Goal: Use online tool/utility: Utilize a website feature to perform a specific function

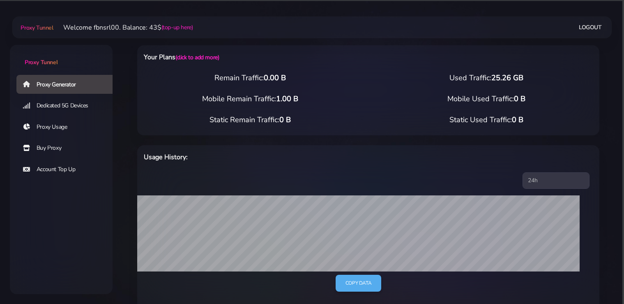
select select "static"
select select "DE"
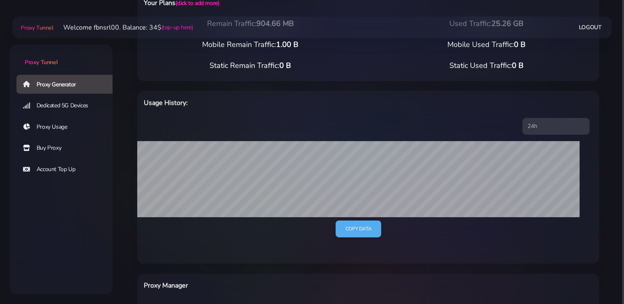
scroll to position [173, 0]
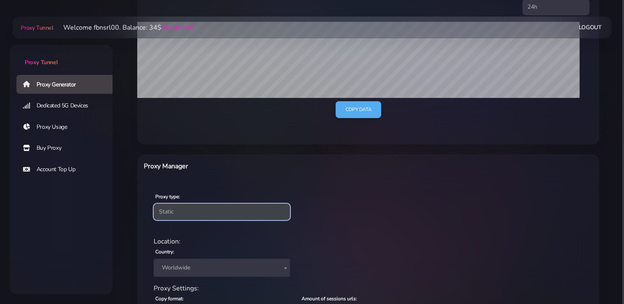
click option "Static" at bounding box center [0, 0] width 0 height 0
click at [154, 203] on select "Residential Static Mobile" at bounding box center [222, 211] width 136 height 16
click option "Mobile" at bounding box center [0, 0] width 0 height 0
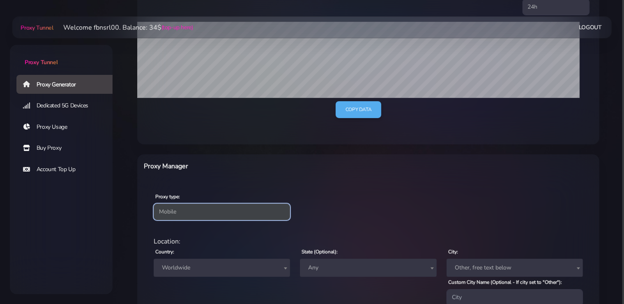
click at [154, 203] on select "Residential Static Mobile" at bounding box center [222, 211] width 136 height 16
select select "static"
click option "Static" at bounding box center [0, 0] width 0 height 0
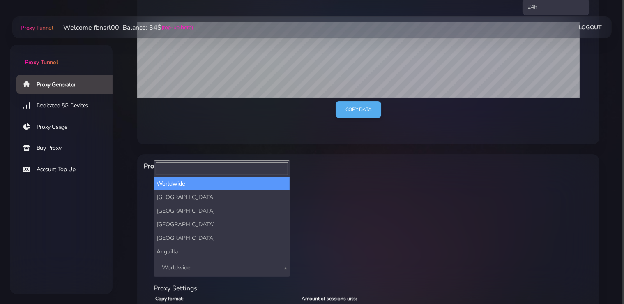
click at [178, 263] on span "Worldwide" at bounding box center [222, 268] width 127 height 12
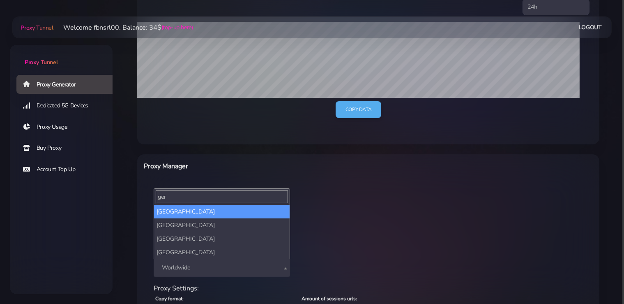
type input "ger"
select select "DE"
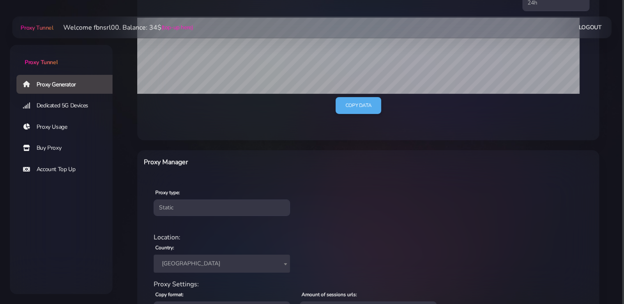
scroll to position [250, 0]
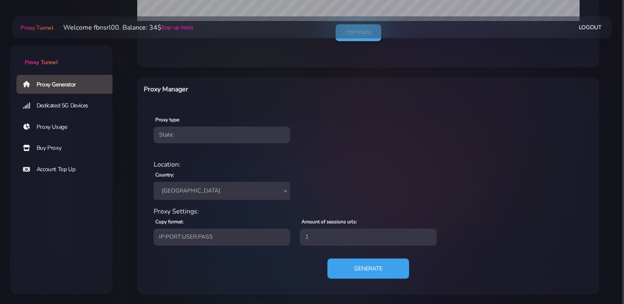
click at [365, 265] on button "Generate" at bounding box center [369, 268] width 82 height 20
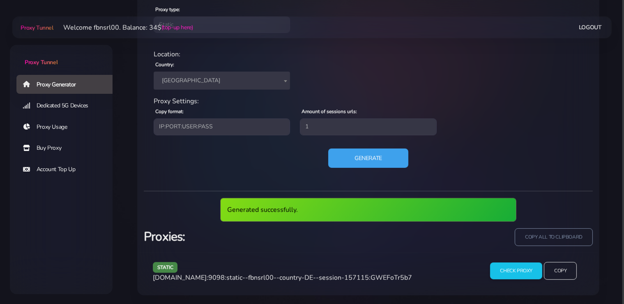
scroll to position [330, 0]
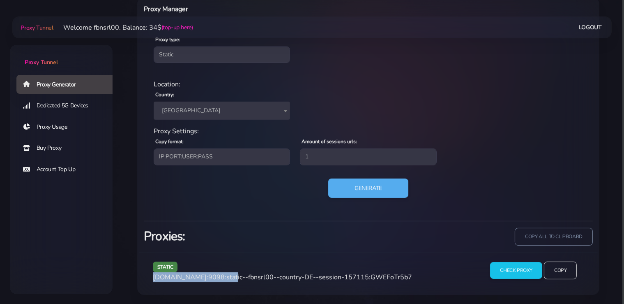
drag, startPoint x: 225, startPoint y: 277, endPoint x: 150, endPoint y: 272, distance: 74.5
click at [150, 272] on div "static agg.proxytunnel.io:9098:static--fbnsrl00--country-DE--session-157115:GWE…" at bounding box center [313, 273] width 331 height 24
copy span "agg.proxytunnel.io:9098"
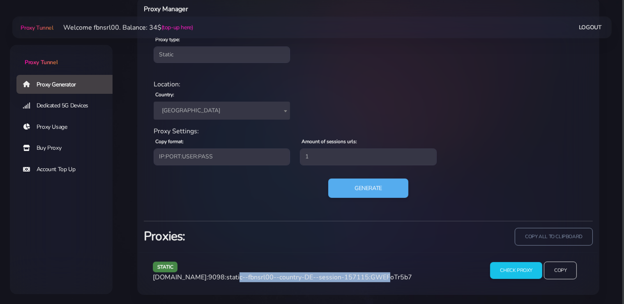
drag, startPoint x: 366, startPoint y: 275, endPoint x: 227, endPoint y: 277, distance: 139.3
click at [227, 277] on span "agg.proxytunnel.io:9098:static--fbnsrl00--country-DE--session-157115:GWEFoTr5b7" at bounding box center [282, 276] width 259 height 9
copy span "static--fbnsrl00--country-DE--session-157115"
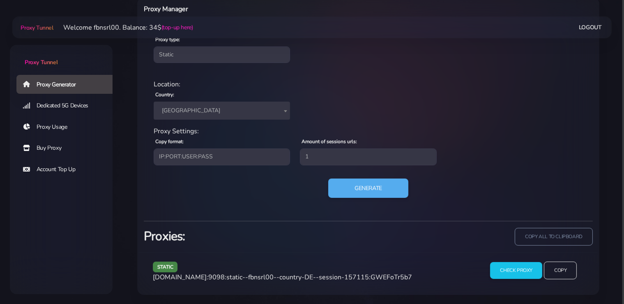
click at [382, 274] on span "agg.proxytunnel.io:9098:static--fbnsrl00--country-DE--session-157115:GWEFoTr5b7" at bounding box center [282, 276] width 259 height 9
copy span "GWEFoTr5b7"
click at [358, 189] on button "Generate" at bounding box center [369, 188] width 82 height 20
drag, startPoint x: 226, startPoint y: 276, endPoint x: 150, endPoint y: 276, distance: 75.6
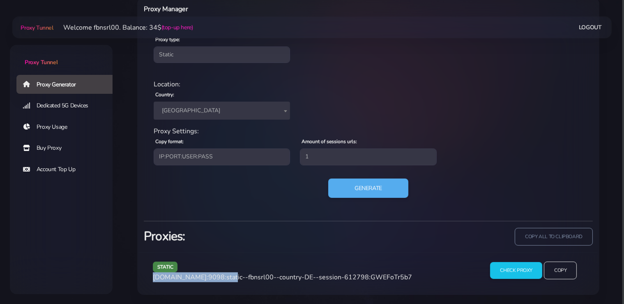
click at [149, 276] on div "static agg.proxytunnel.io:9098:static--fbnsrl00--country-DE--session-612798:GWE…" at bounding box center [313, 273] width 331 height 24
copy span "agg.proxytunnel.io:9098"
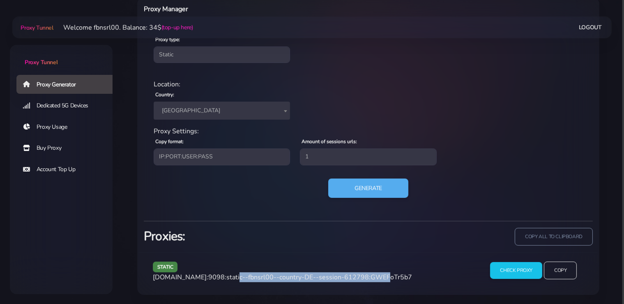
drag, startPoint x: 367, startPoint y: 276, endPoint x: 227, endPoint y: 278, distance: 139.3
click at [227, 278] on span "agg.proxytunnel.io:9098:static--fbnsrl00--country-DE--session-612798:GWEFoTr5b7" at bounding box center [282, 276] width 259 height 9
copy span "static--fbnsrl00--country-DE--session-612798"
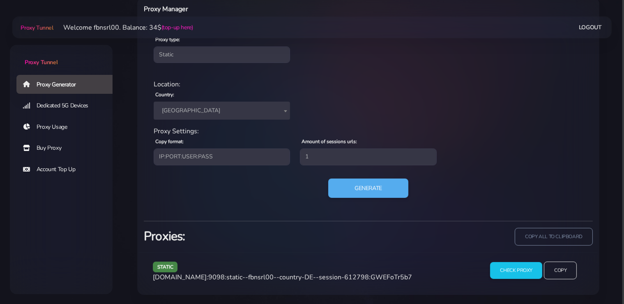
click at [381, 272] on div "static agg.proxytunnel.io:9098:static--fbnsrl00--country-DE--session-612798:GWE…" at bounding box center [313, 273] width 331 height 24
copy span "GWEFoTr5b7"
